Goal: Use online tool/utility

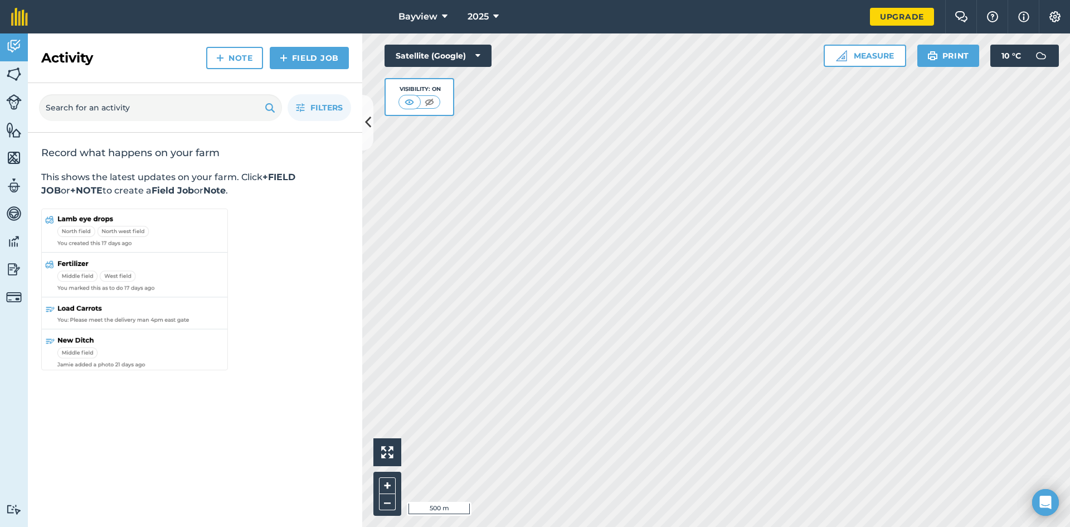
click at [356, 252] on div "Activity Fields Livestock Features Maps Team Vehicles Data Reporting Billing Tu…" at bounding box center [535, 279] width 1070 height 493
click at [366, 115] on icon at bounding box center [368, 123] width 6 height 20
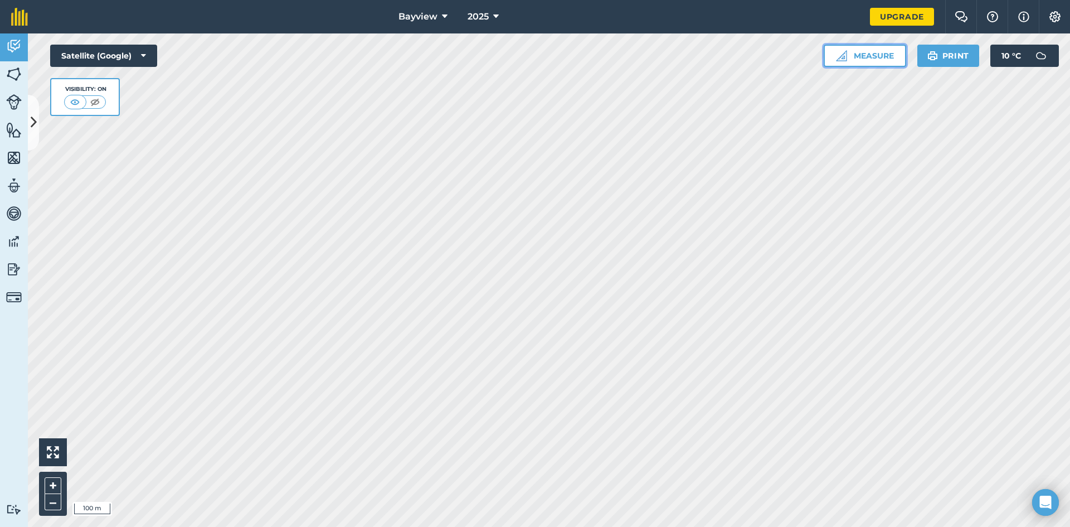
click at [847, 51] on button "Measure" at bounding box center [865, 56] width 83 height 22
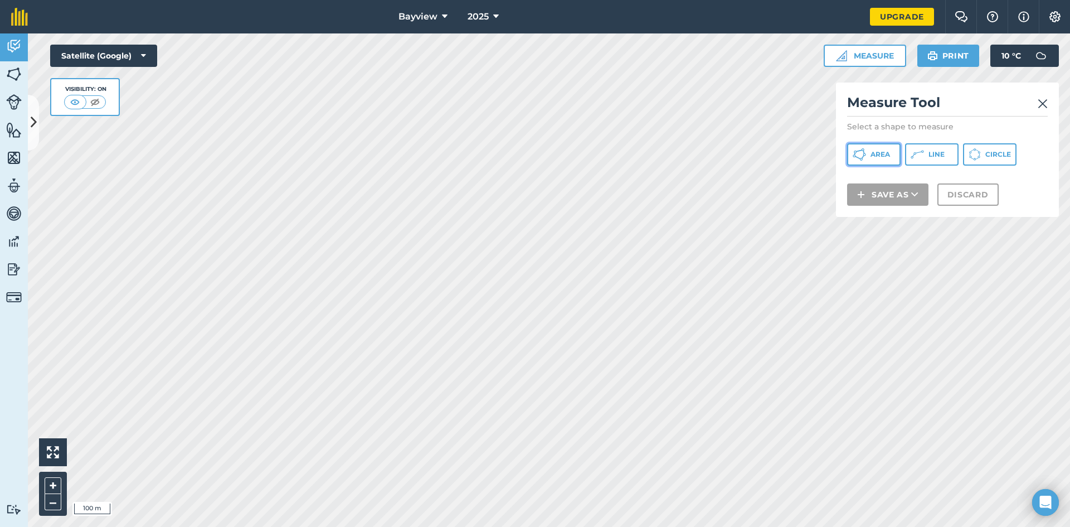
click at [876, 151] on span "Area" at bounding box center [881, 154] width 20 height 9
click at [1041, 98] on img at bounding box center [1043, 103] width 10 height 13
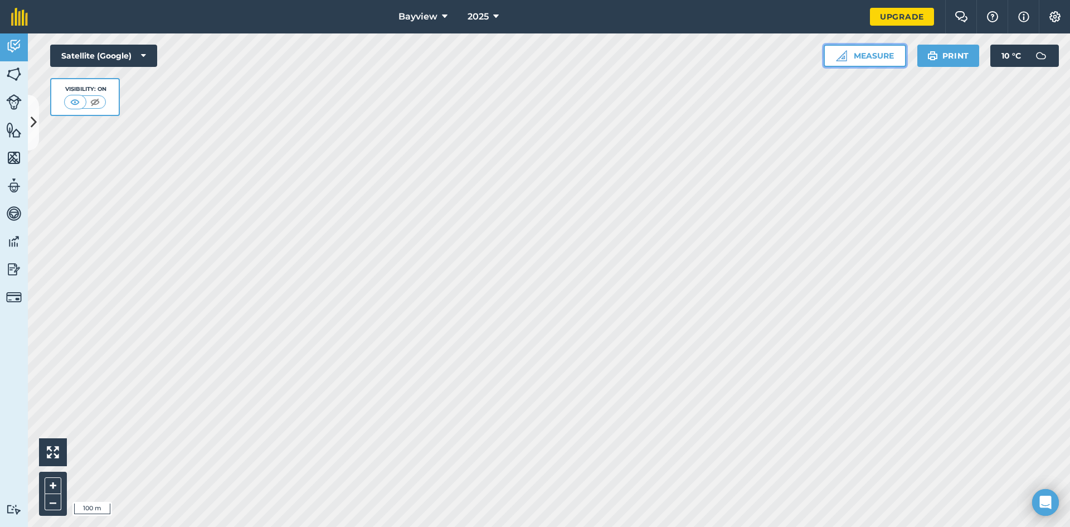
click at [874, 49] on button "Measure" at bounding box center [865, 56] width 83 height 22
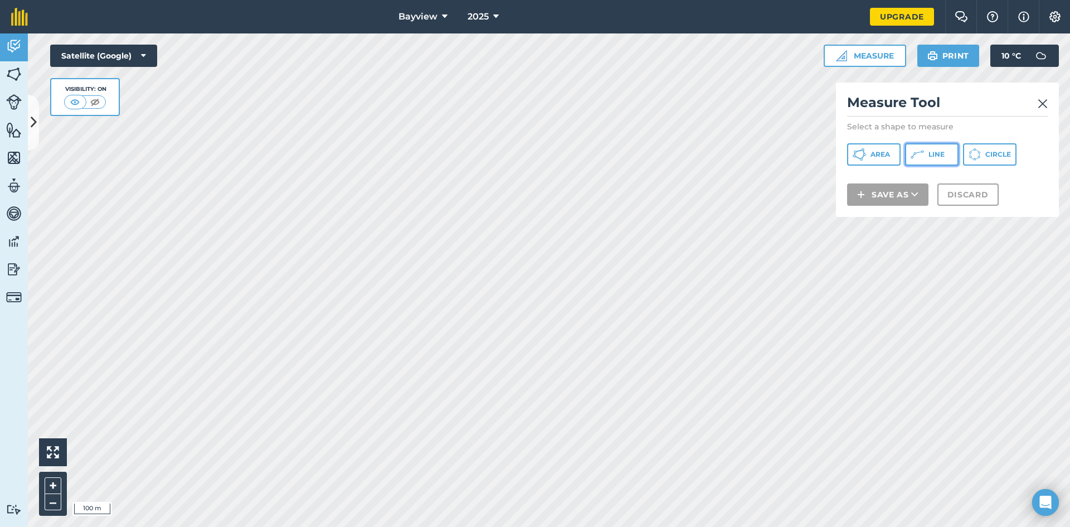
click at [934, 162] on button "Line" at bounding box center [932, 154] width 54 height 22
click at [1044, 104] on img at bounding box center [1043, 103] width 10 height 13
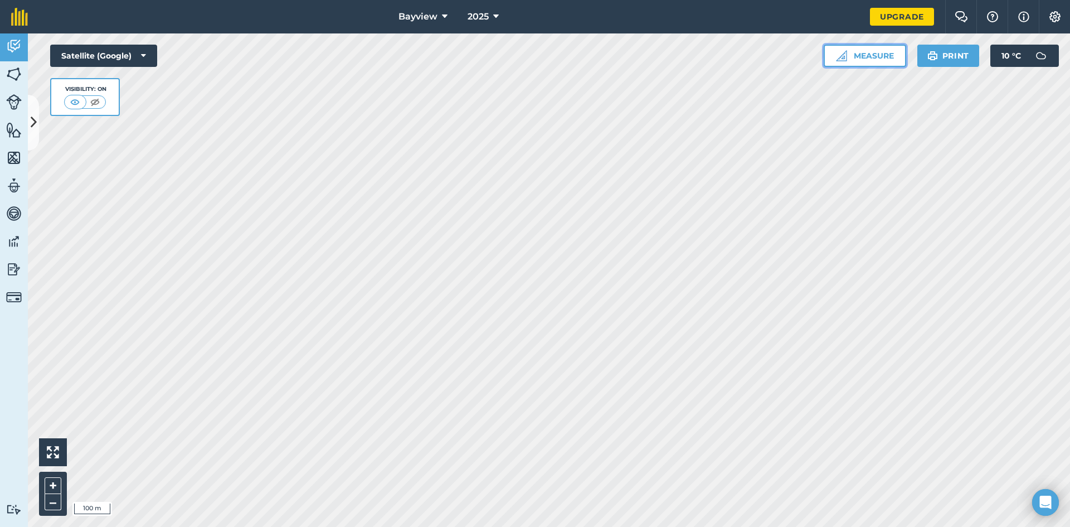
click at [855, 49] on button "Measure" at bounding box center [865, 56] width 83 height 22
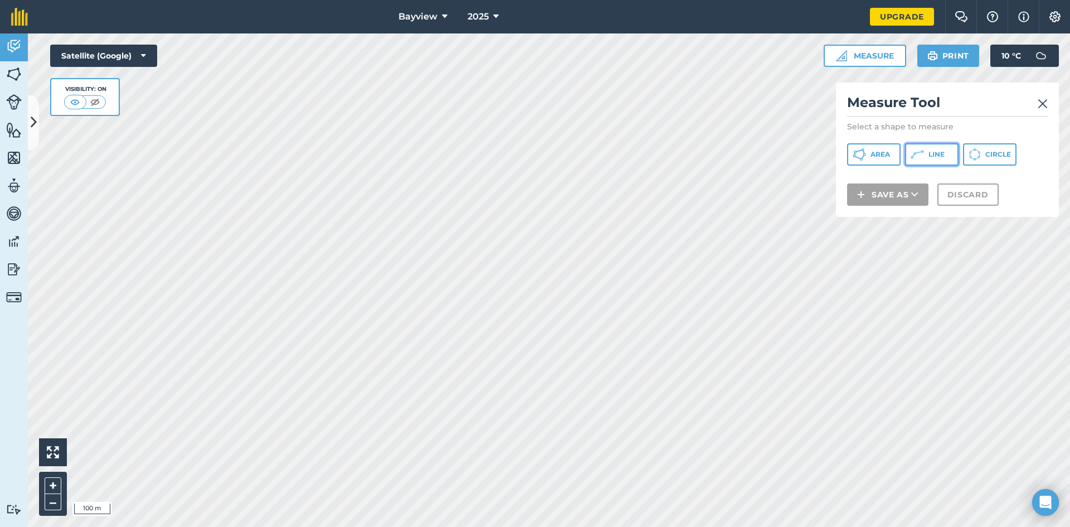
click at [937, 161] on button "Line" at bounding box center [932, 154] width 54 height 22
click at [1050, 101] on div "Measure Tool Select a shape to measure Area Line Circle Save as Discard" at bounding box center [947, 150] width 223 height 134
click at [1044, 101] on img at bounding box center [1043, 103] width 10 height 13
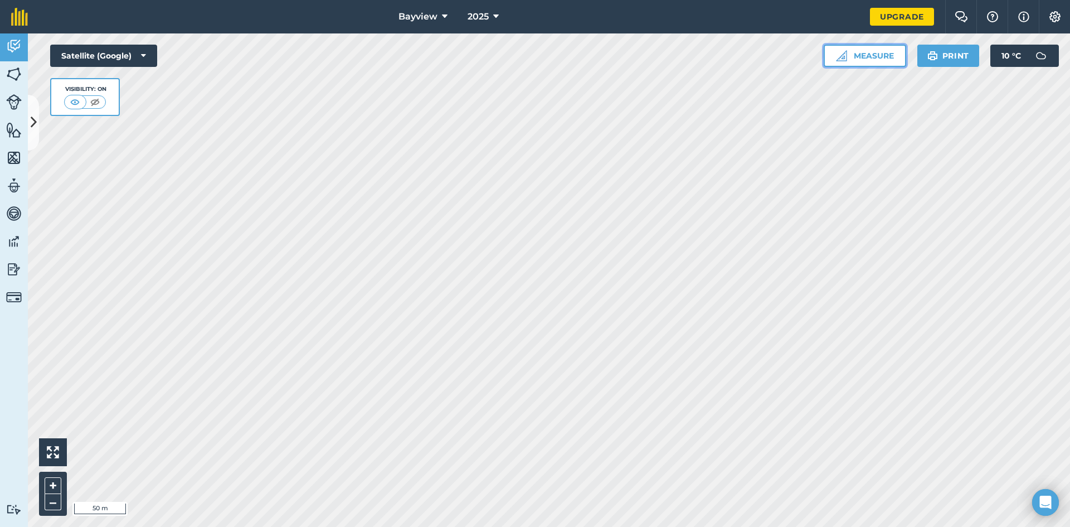
click at [841, 57] on img at bounding box center [841, 55] width 11 height 11
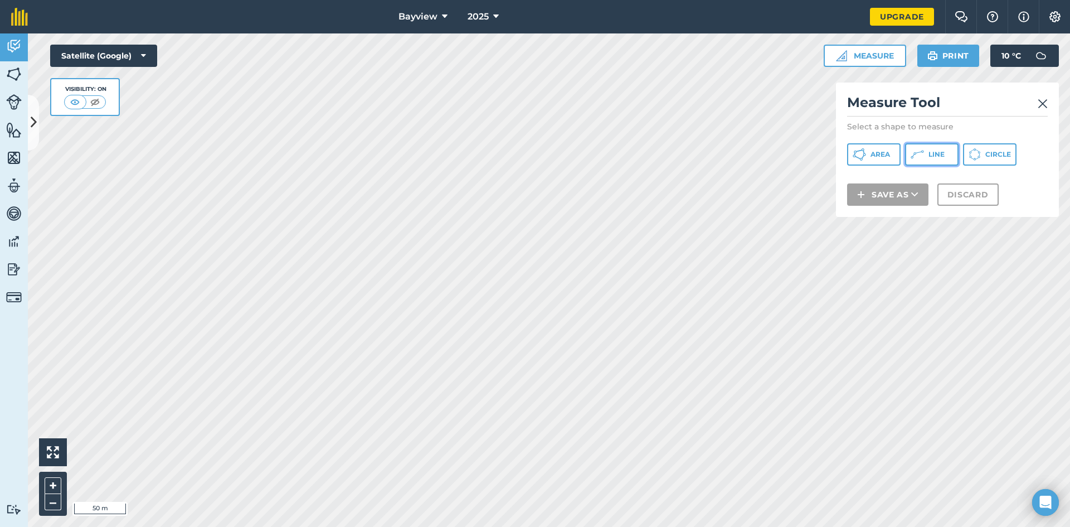
click at [924, 162] on button "Line" at bounding box center [932, 154] width 54 height 22
click at [1041, 103] on img at bounding box center [1043, 103] width 10 height 13
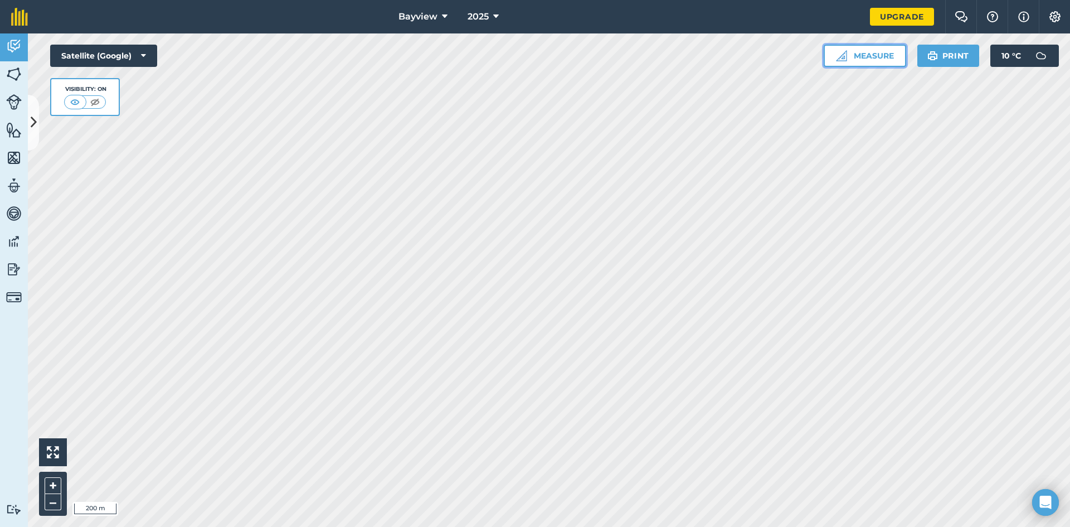
click at [872, 57] on button "Measure" at bounding box center [865, 56] width 83 height 22
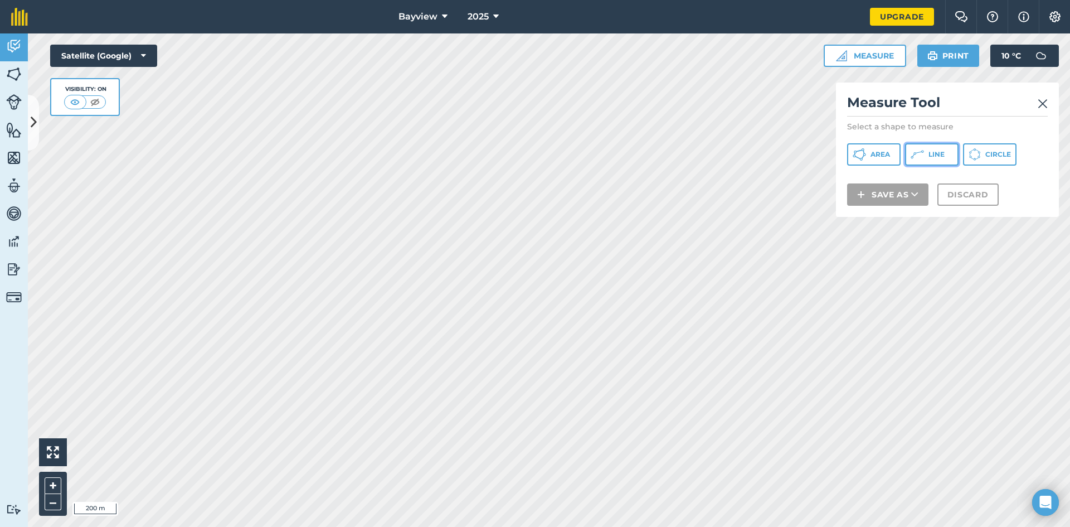
click at [937, 157] on span "Line" at bounding box center [937, 154] width 16 height 9
click at [1046, 103] on img at bounding box center [1043, 103] width 10 height 13
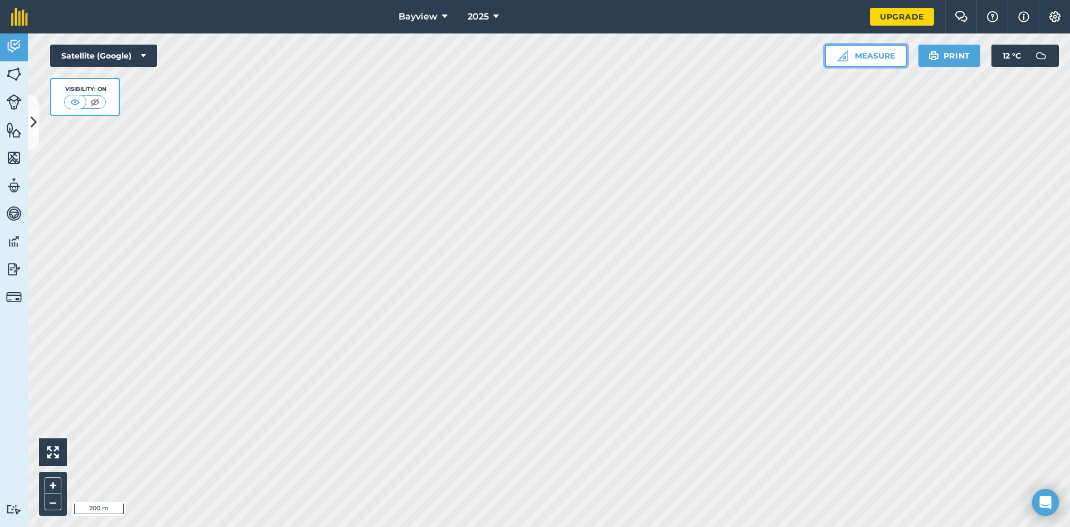
click at [863, 49] on button "Measure" at bounding box center [866, 56] width 83 height 22
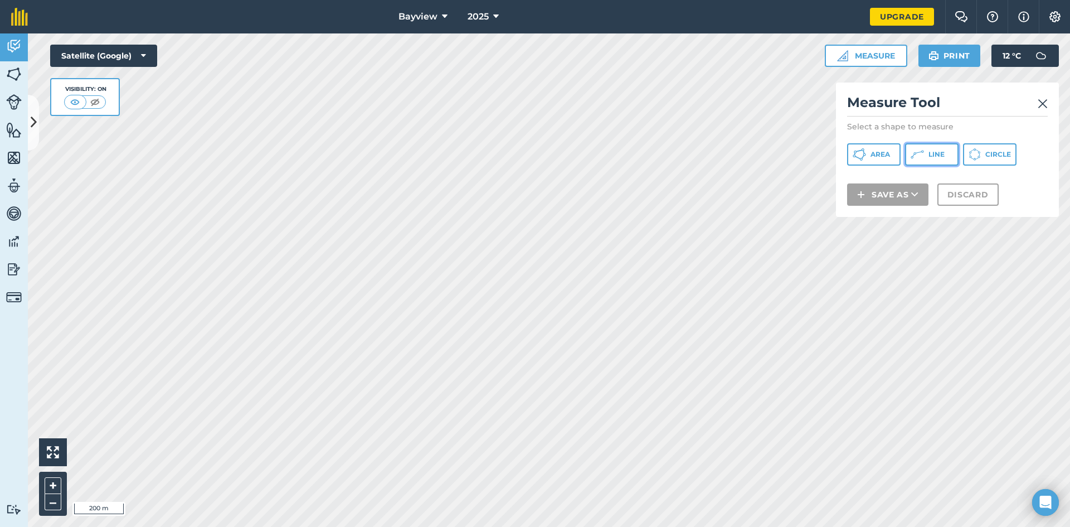
click at [946, 157] on button "Line" at bounding box center [932, 154] width 54 height 22
click at [1045, 102] on img at bounding box center [1043, 103] width 10 height 13
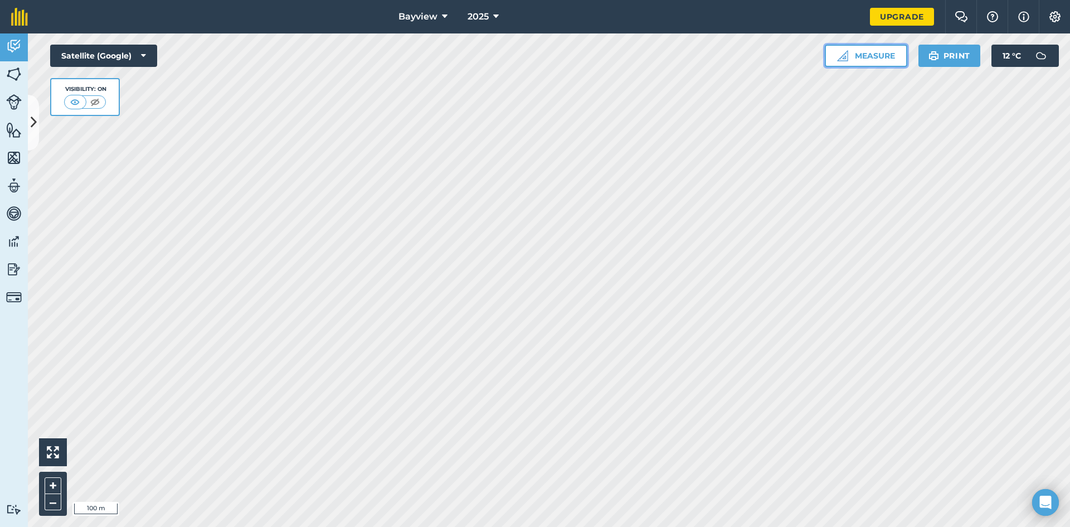
click at [870, 52] on button "Measure" at bounding box center [866, 56] width 83 height 22
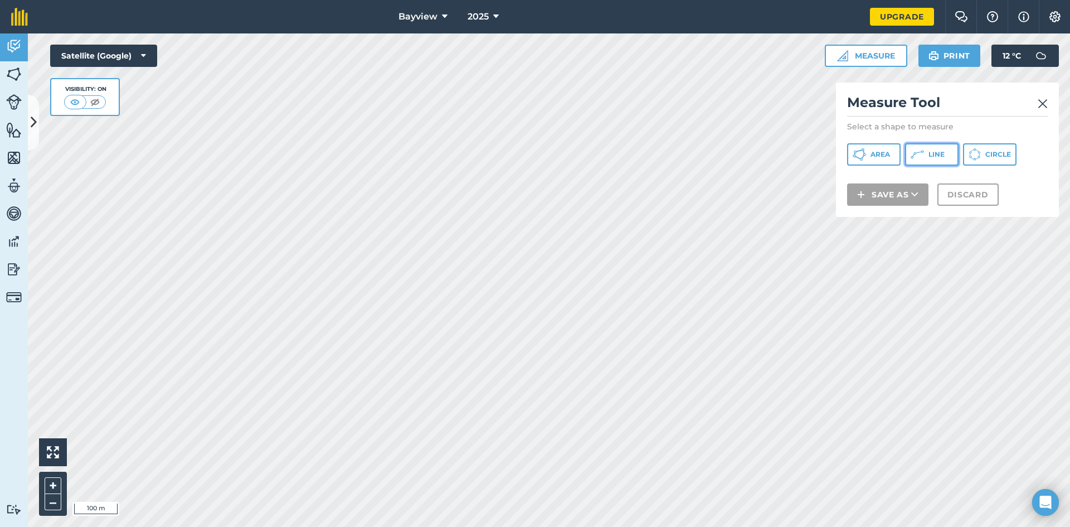
click at [947, 155] on button "Line" at bounding box center [932, 154] width 54 height 22
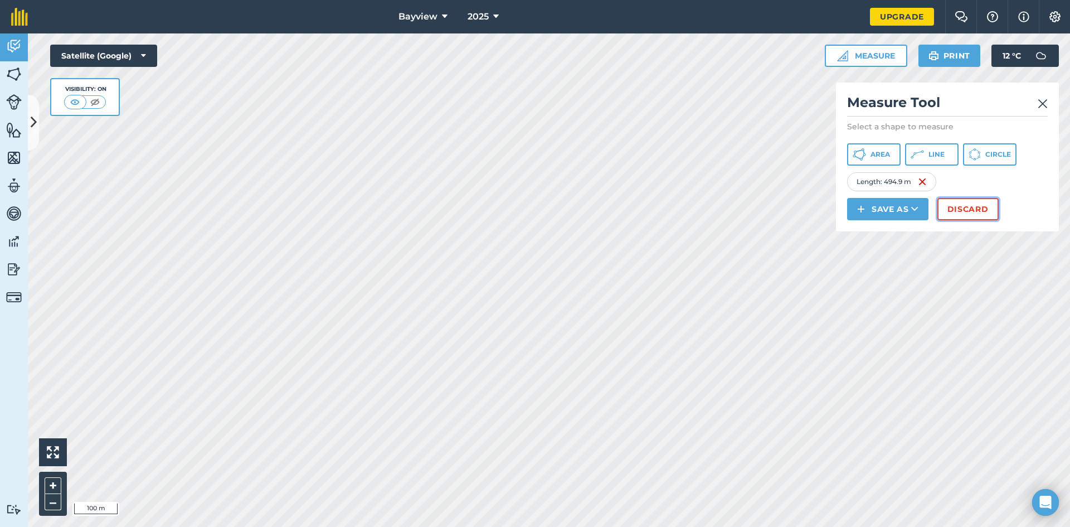
click at [961, 205] on button "Discard" at bounding box center [968, 209] width 61 height 22
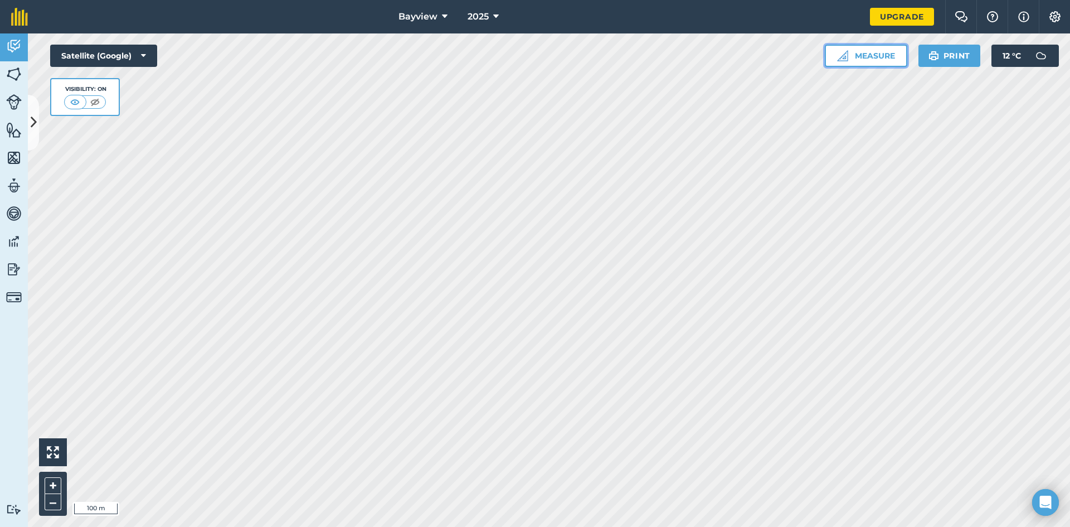
click at [854, 61] on button "Measure" at bounding box center [866, 56] width 83 height 22
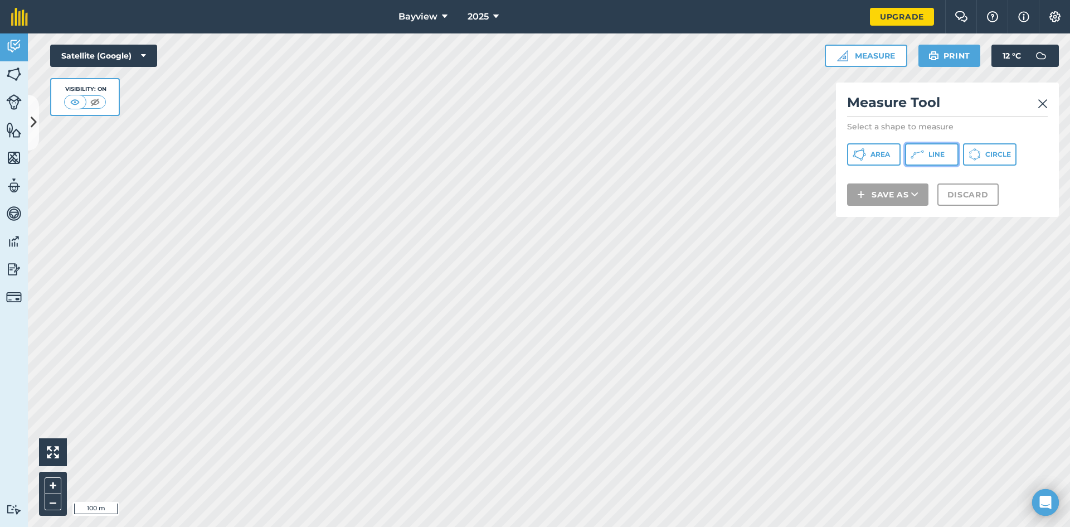
click at [866, 159] on icon at bounding box center [859, 154] width 13 height 13
click at [1045, 103] on img at bounding box center [1043, 103] width 10 height 13
